Goal: Check status: Check status

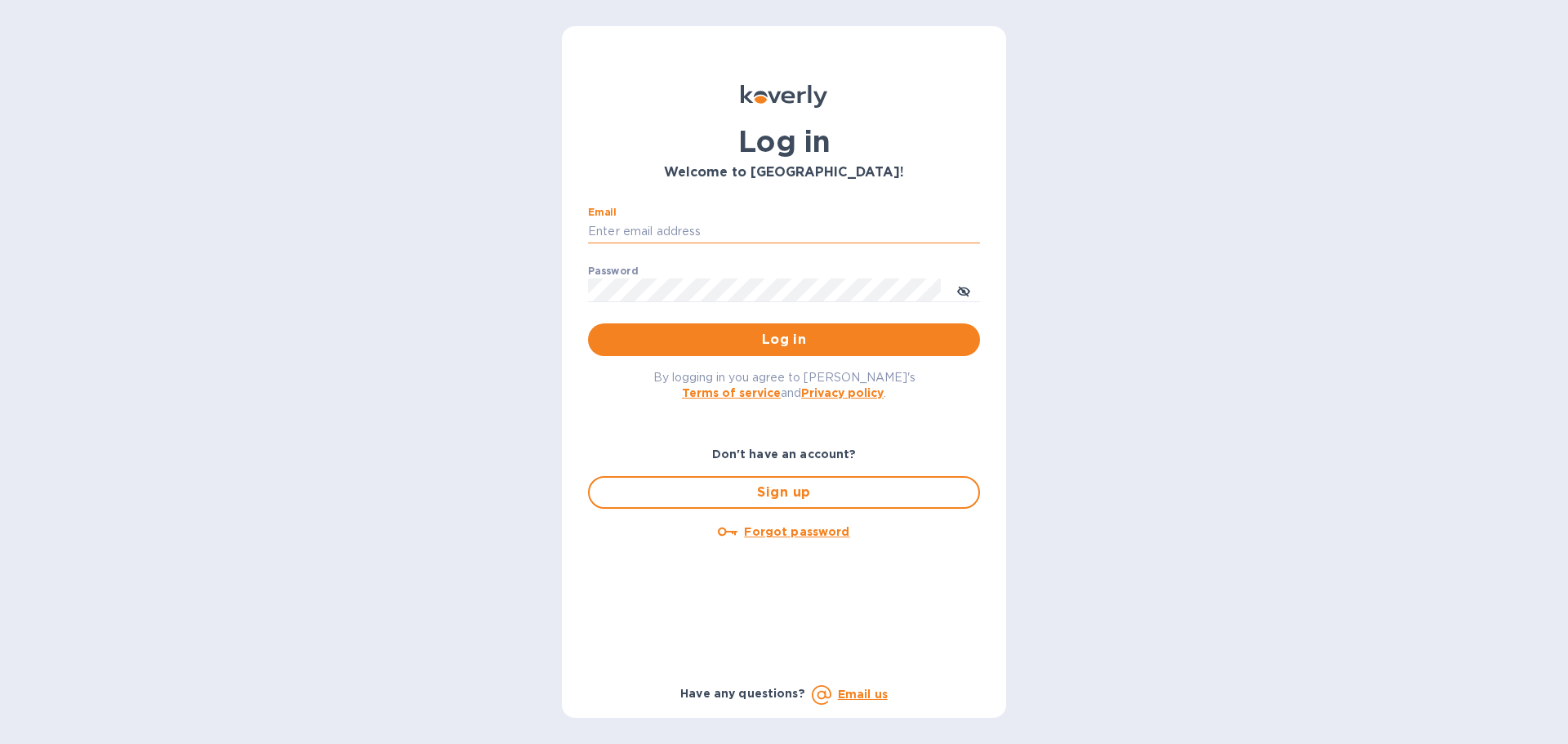
click at [685, 236] on input "Email" at bounding box center [784, 232] width 392 height 25
type input "regina@wine-cask.com"
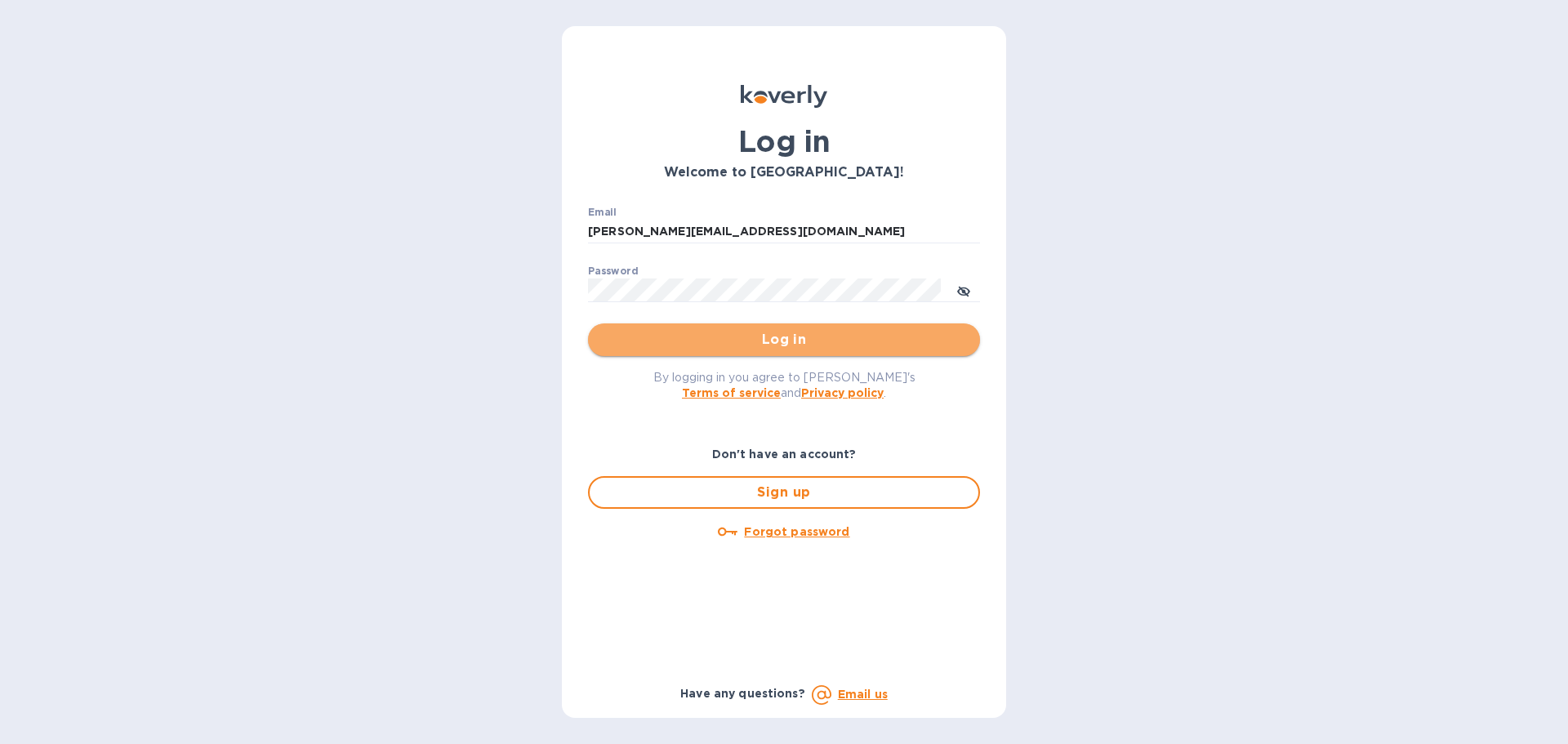
click at [797, 348] on span "Log in" at bounding box center [784, 339] width 365 height 19
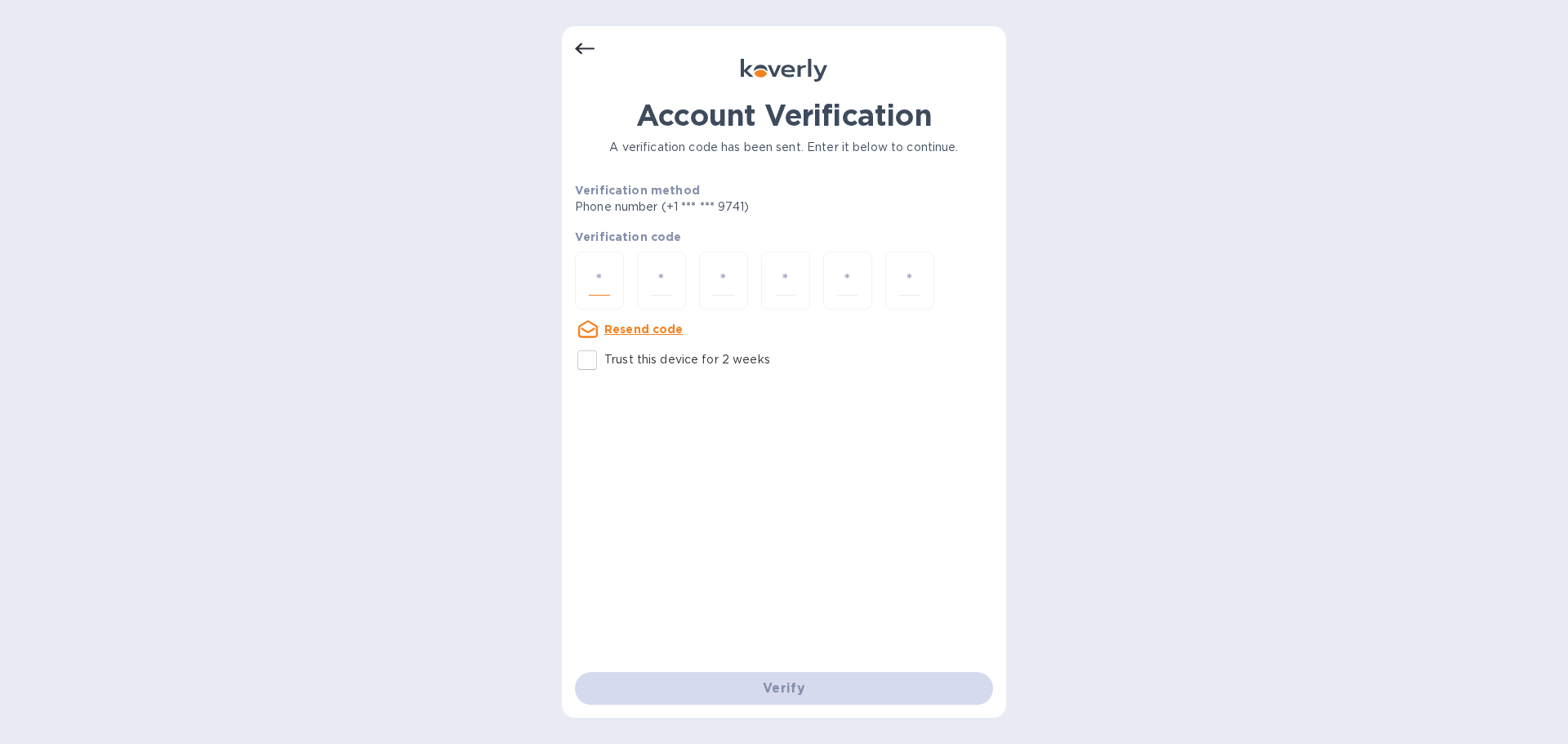
click at [594, 270] on input "number" at bounding box center [599, 281] width 21 height 30
paste input "3"
type input "3"
type input "9"
type input "3"
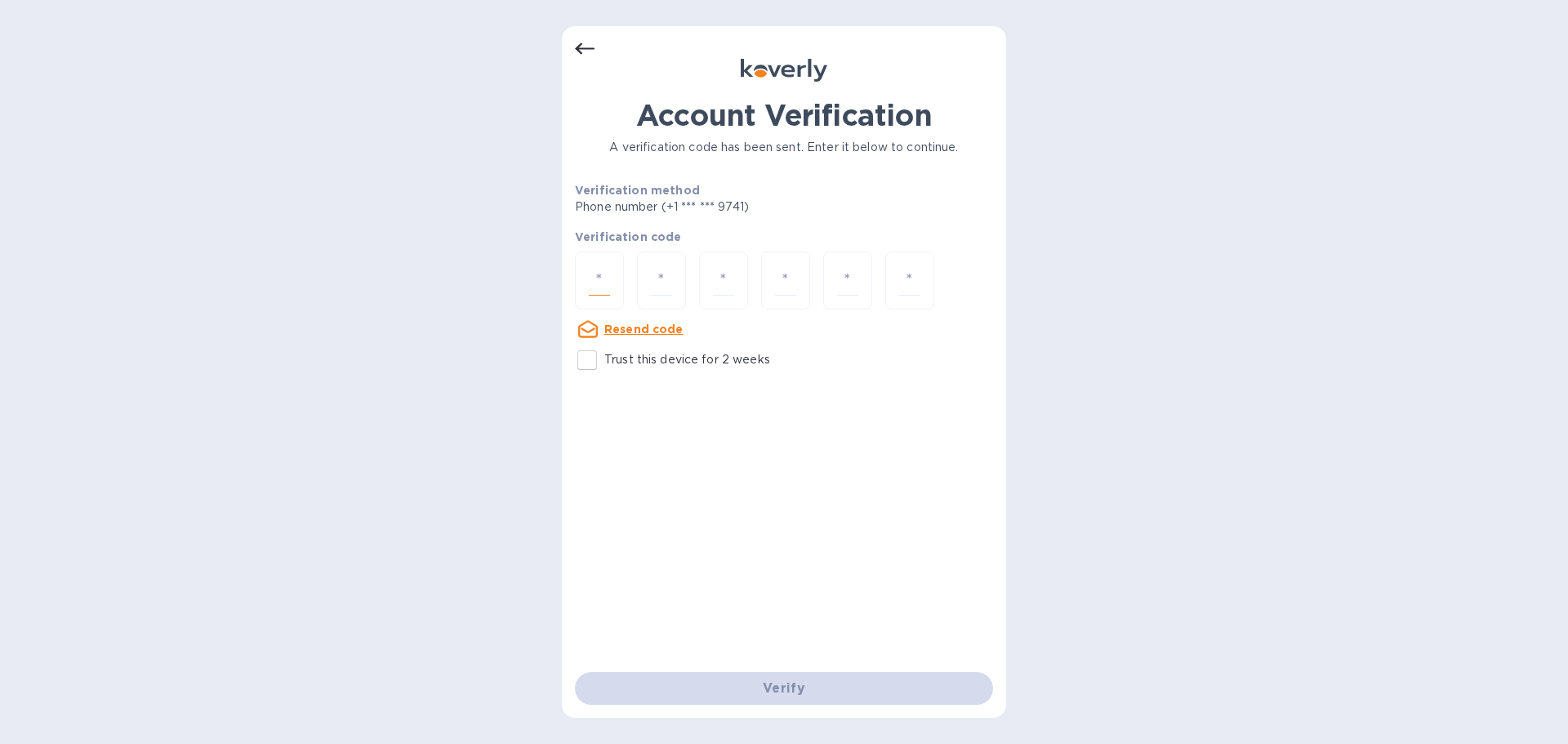
type input "1"
type input "3"
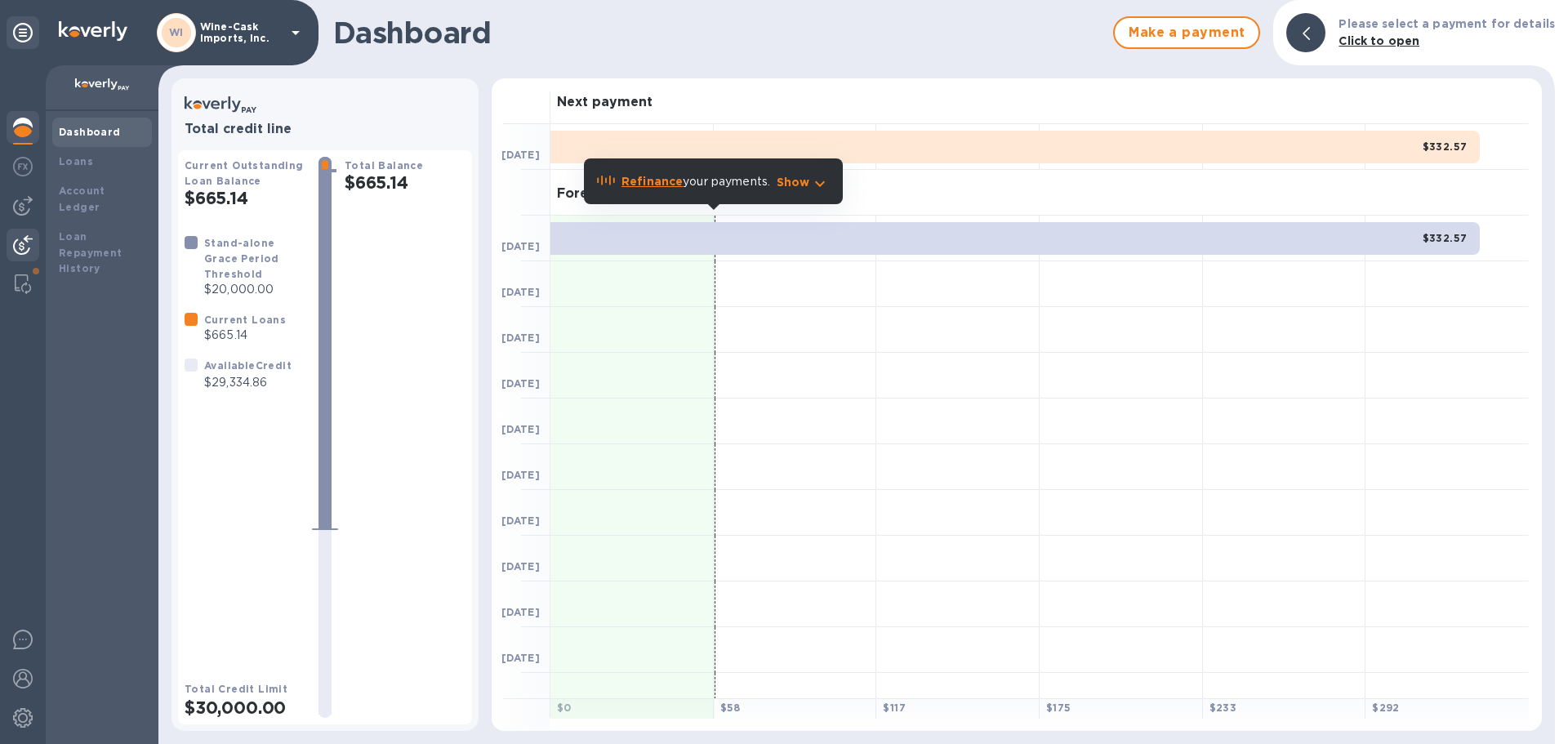
click at [21, 249] on img at bounding box center [22, 245] width 19 height 19
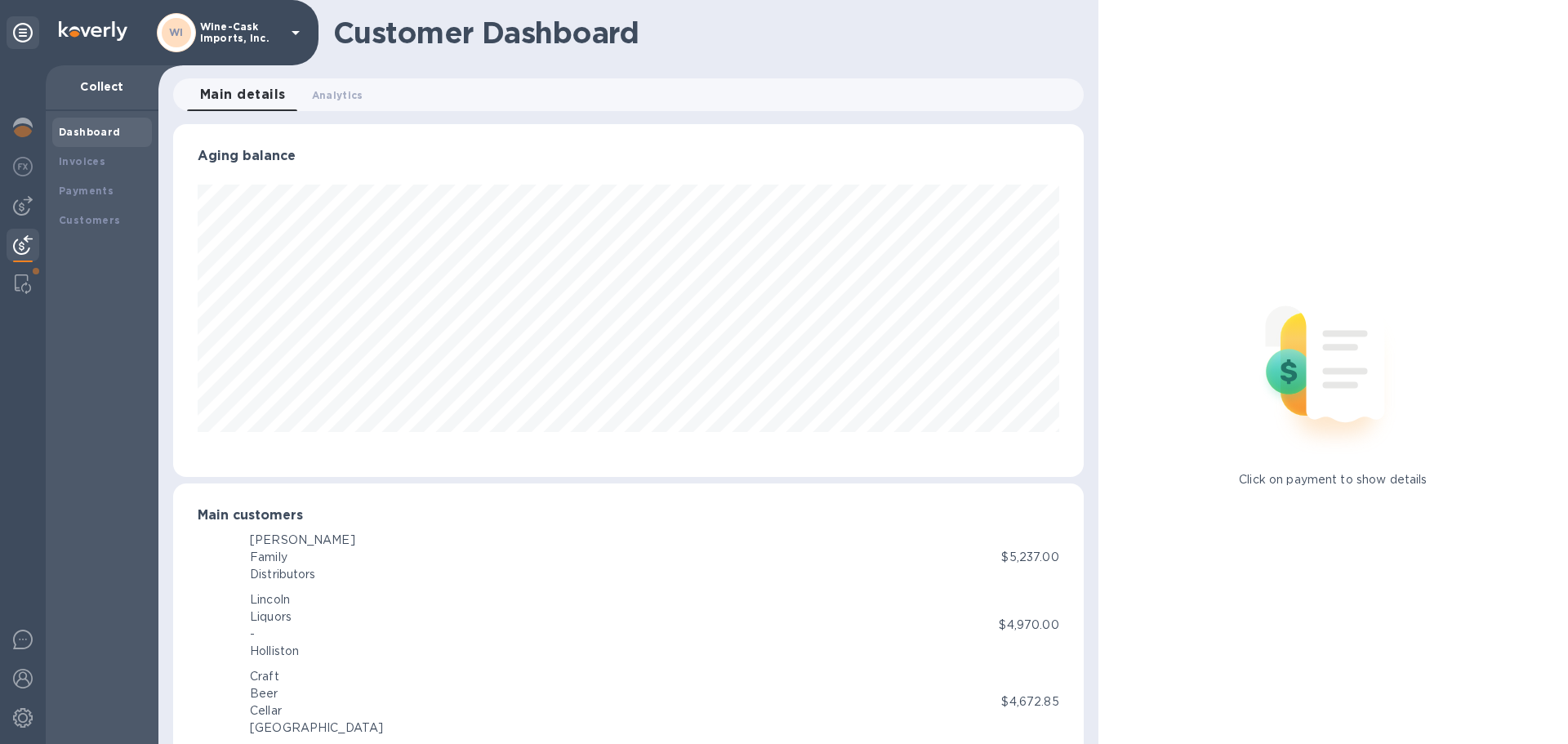
scroll to position [816412, 815700]
click at [62, 196] on b "Payments" at bounding box center [86, 190] width 54 height 12
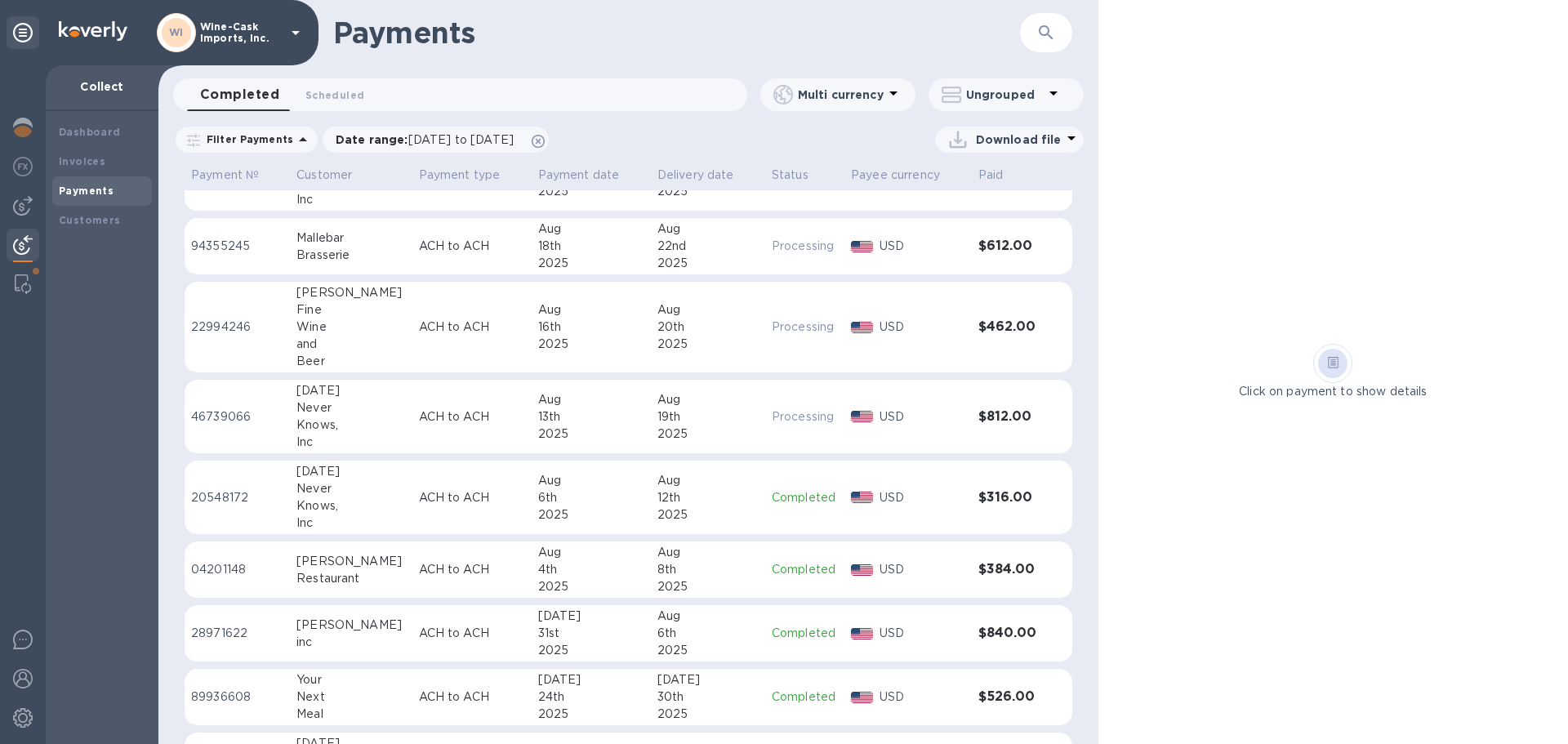
scroll to position [131, 0]
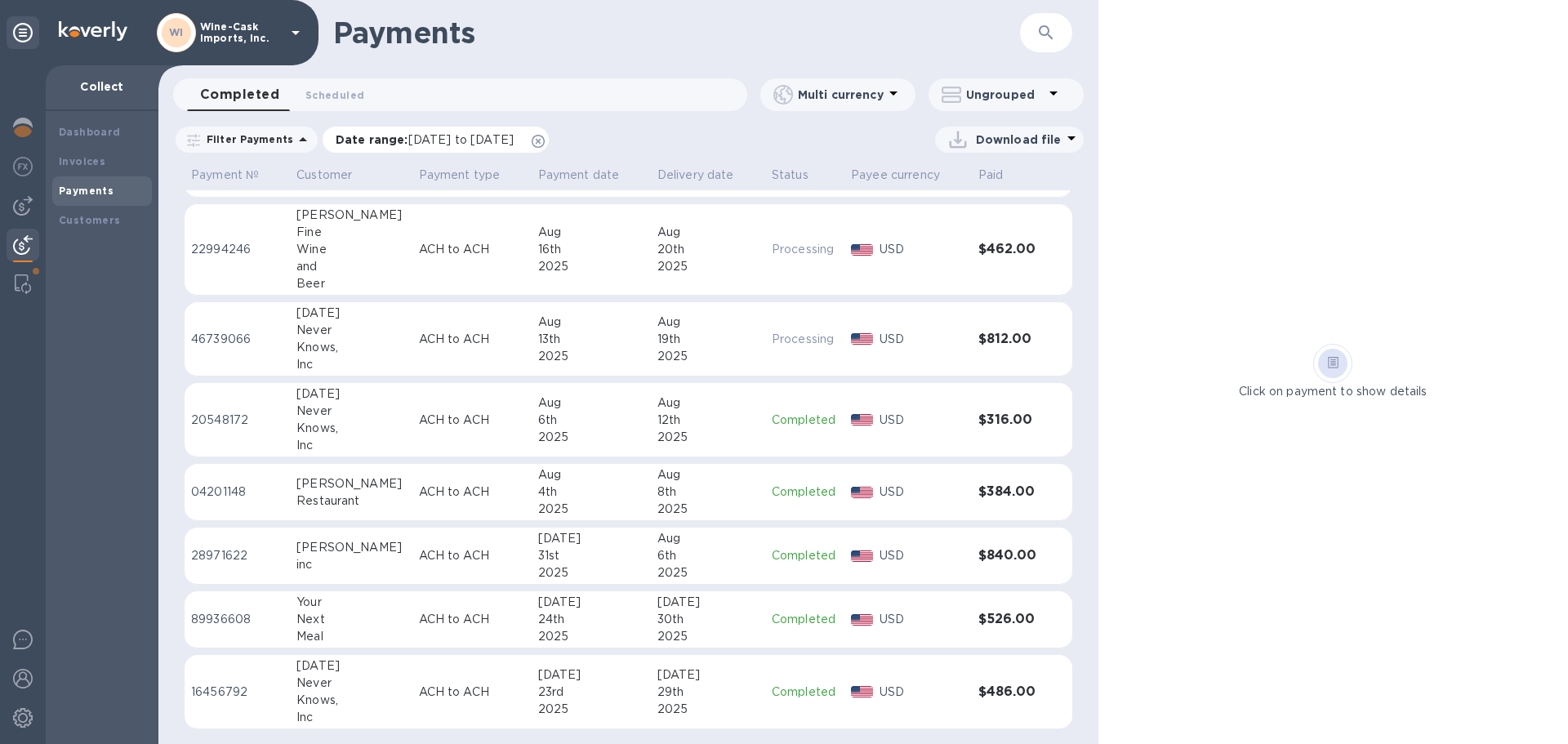
click at [430, 136] on span "[DATE] to [DATE]" at bounding box center [461, 139] width 105 height 13
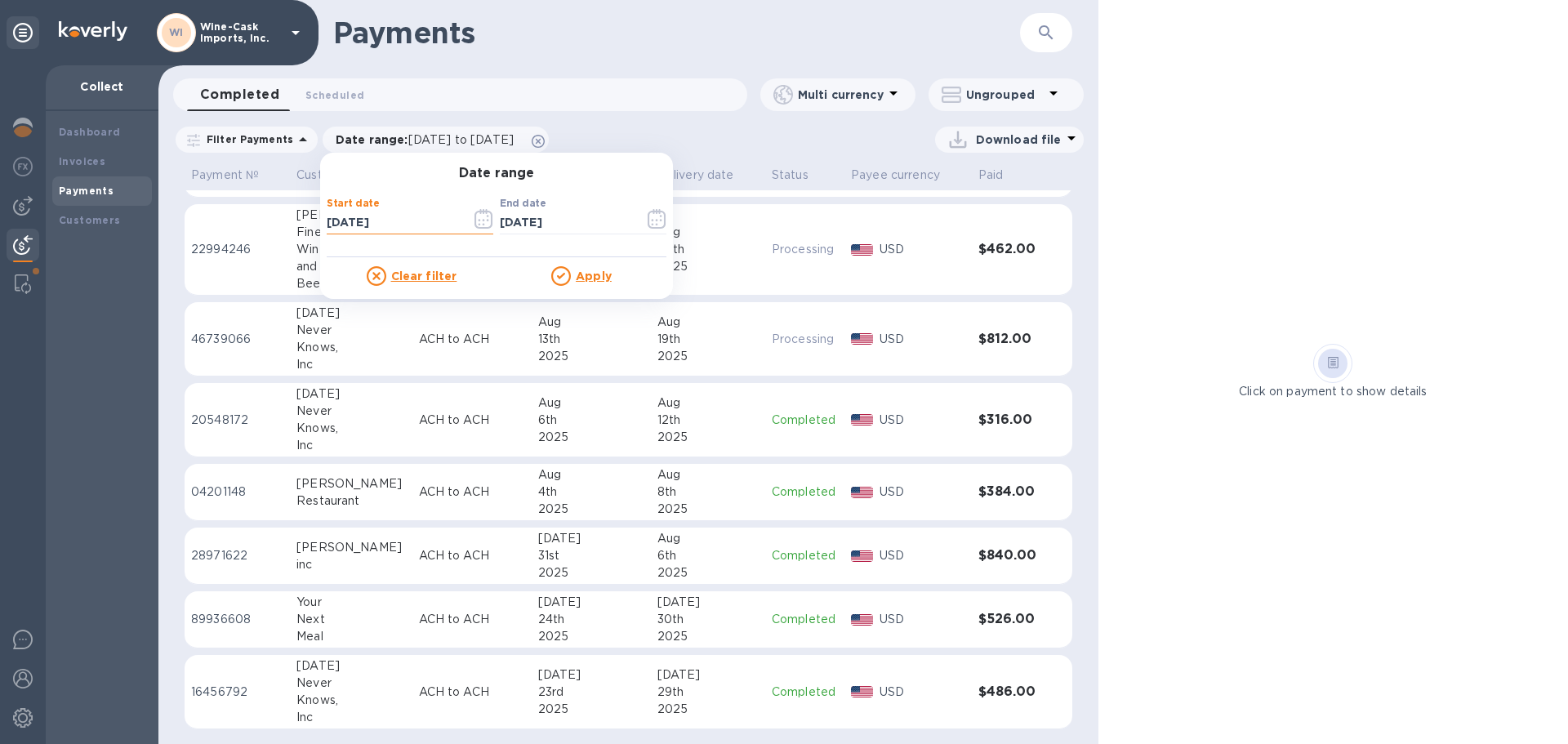
click at [389, 222] on input "[DATE]" at bounding box center [392, 222] width 131 height 25
click at [466, 224] on button "button" at bounding box center [484, 219] width 39 height 39
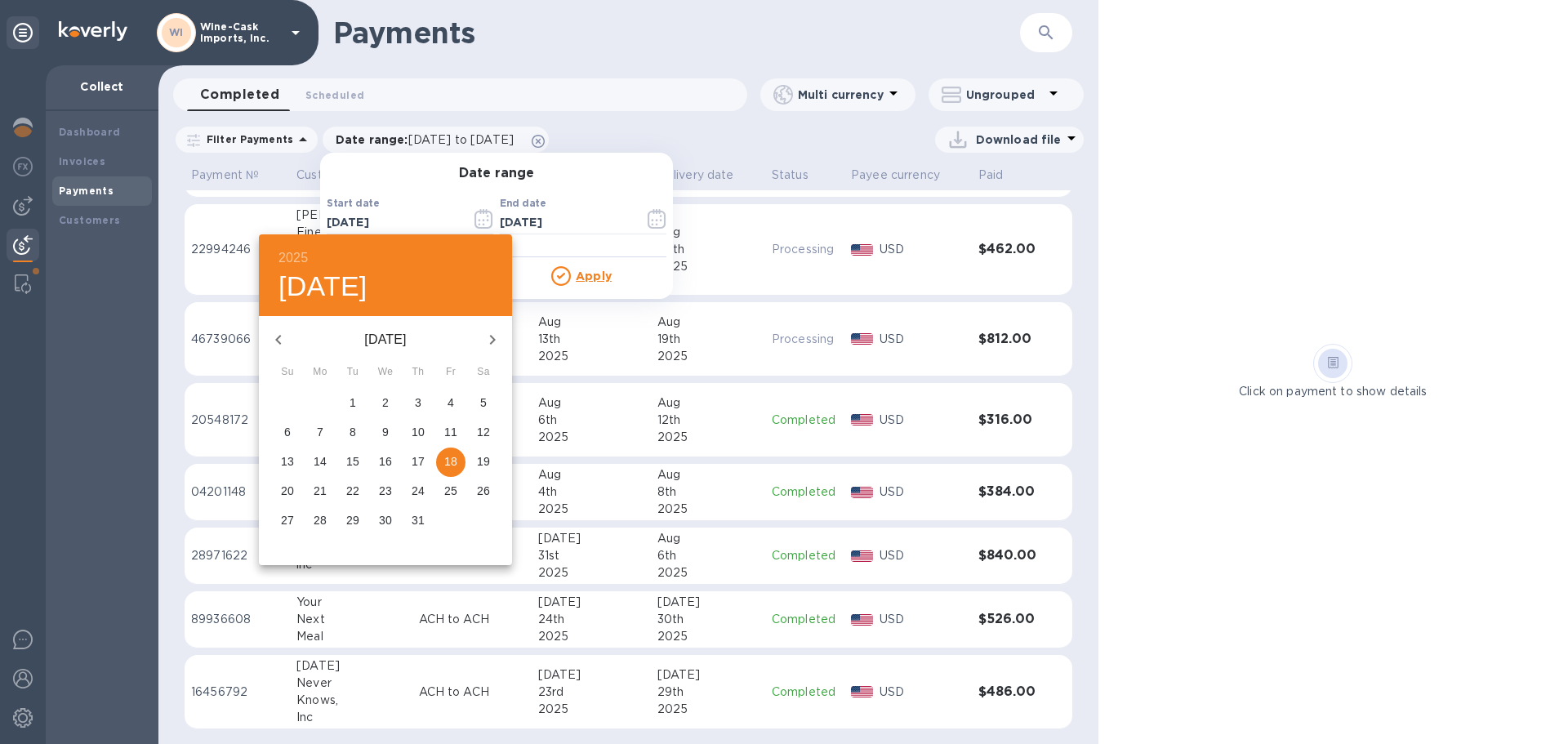
click at [351, 401] on p "1" at bounding box center [353, 402] width 6 height 17
type input "[DATE]"
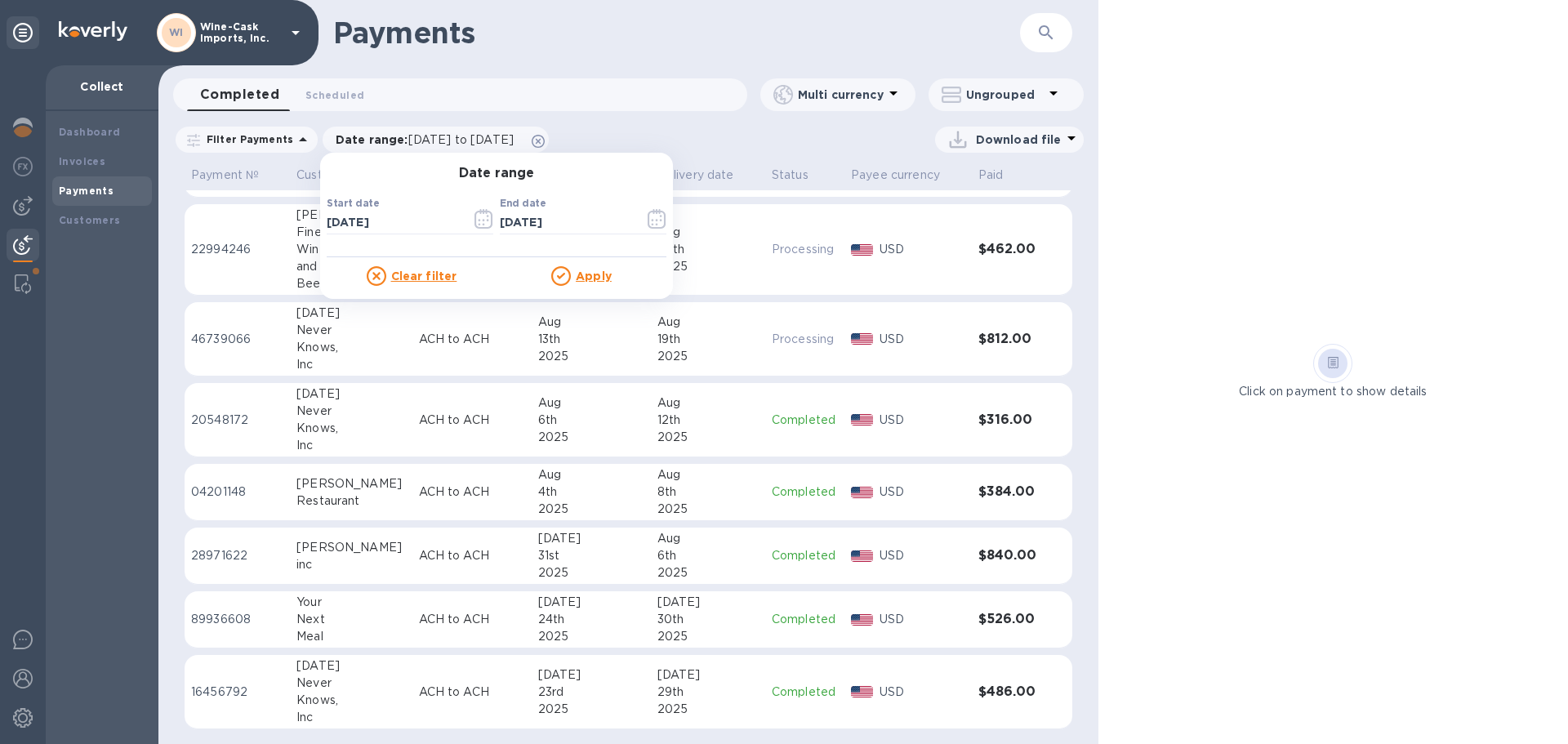
click at [591, 272] on u "Apply" at bounding box center [593, 276] width 36 height 13
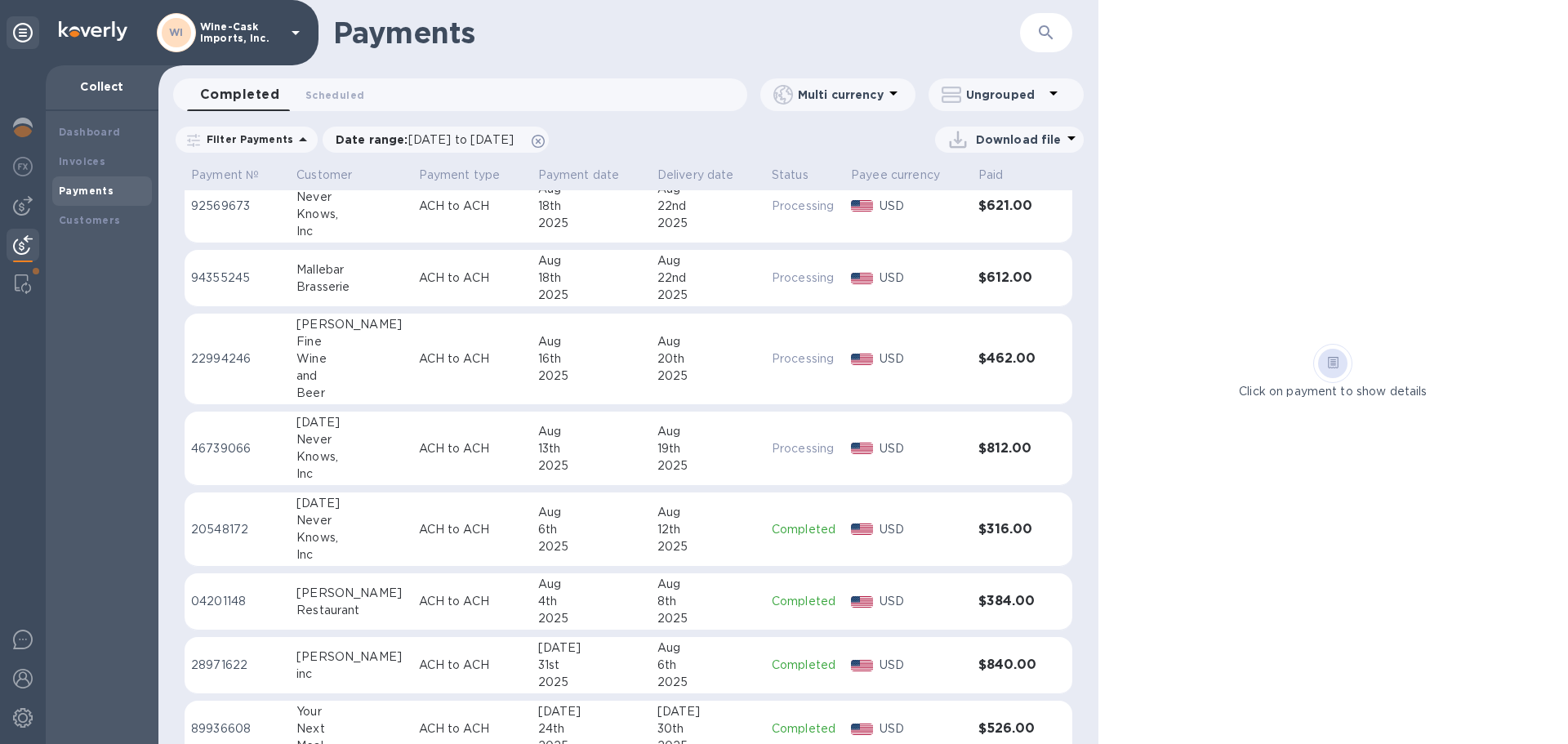
scroll to position [0, 0]
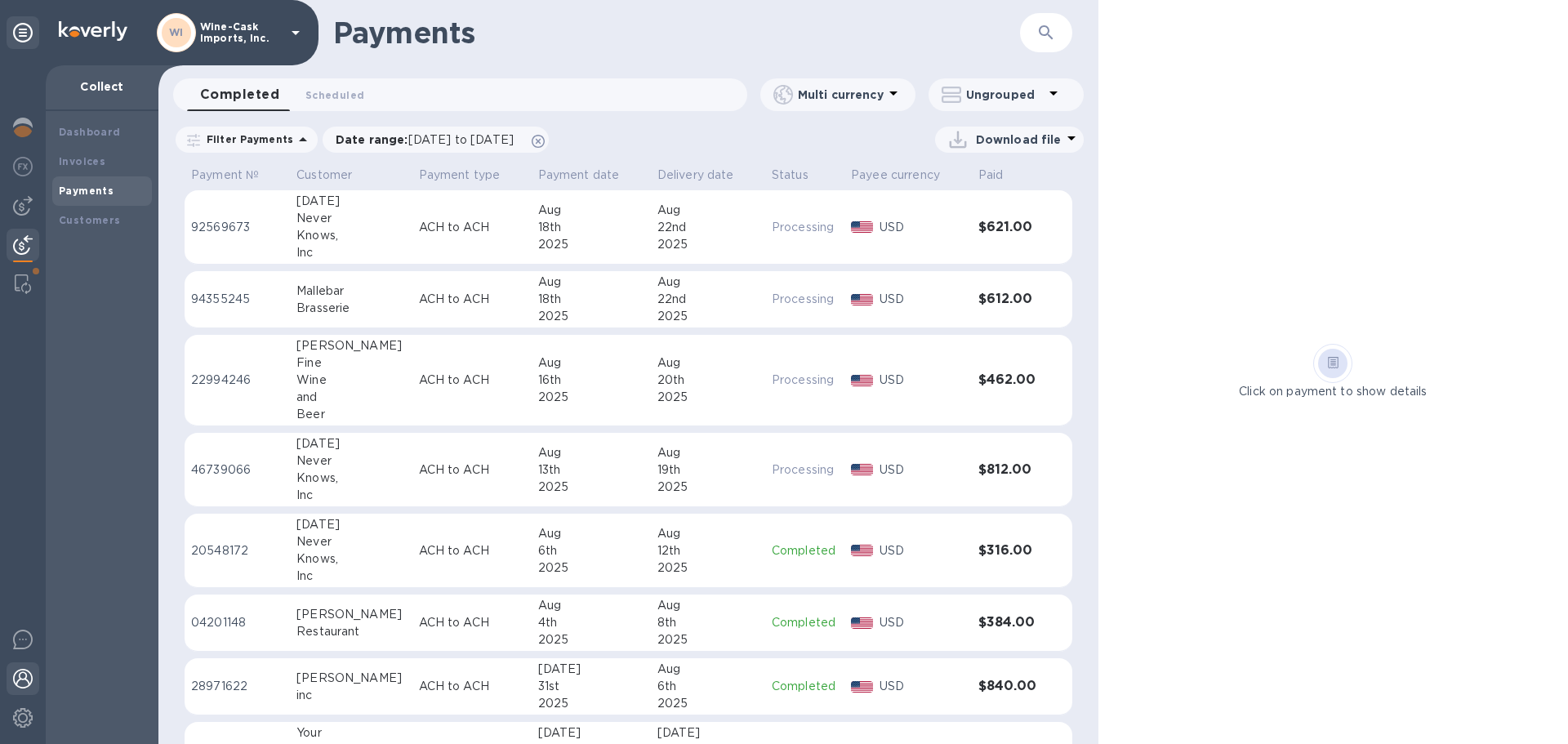
click at [14, 676] on img at bounding box center [22, 678] width 19 height 19
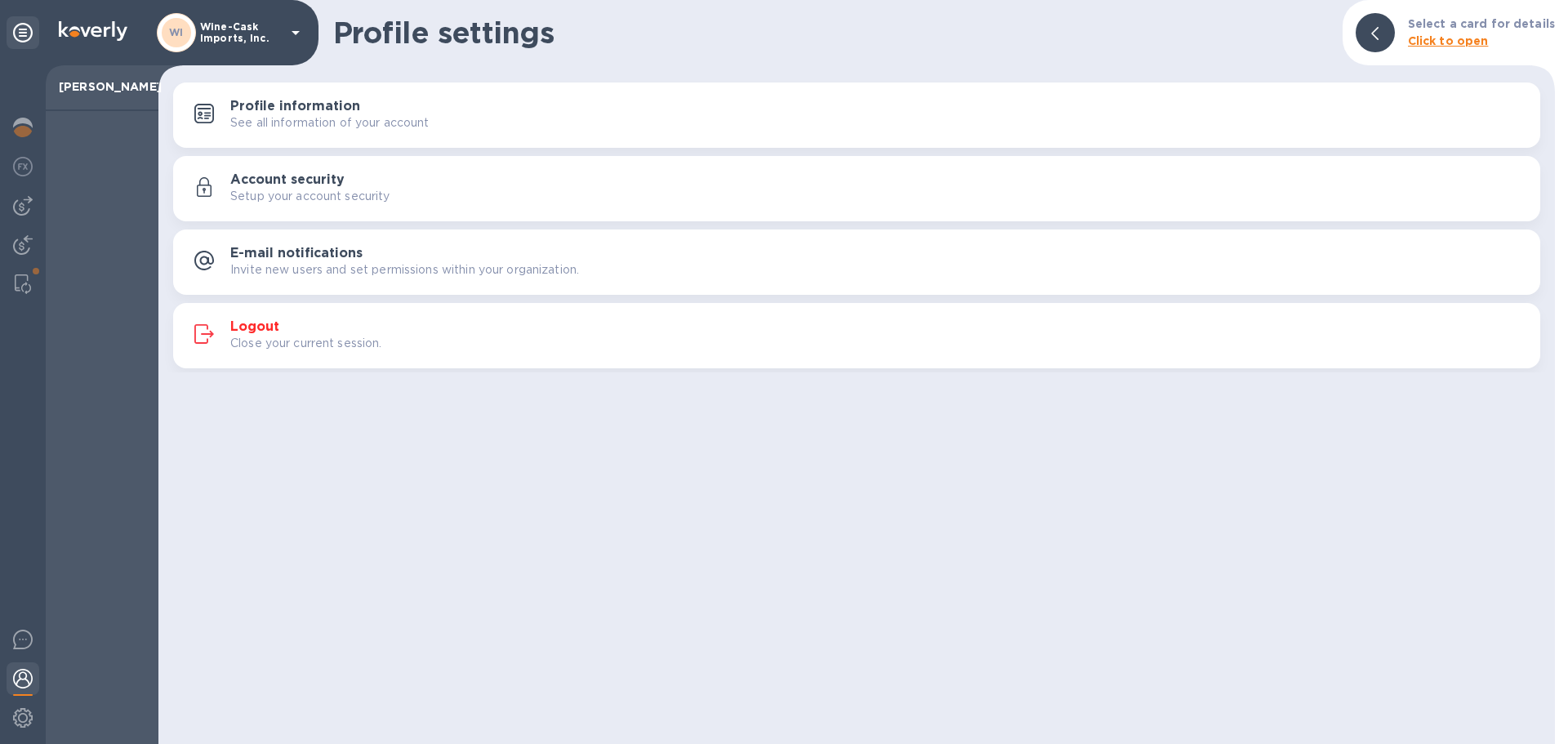
click at [266, 324] on h3 "Logout" at bounding box center [255, 327] width 49 height 16
